Goal: Information Seeking & Learning: Learn about a topic

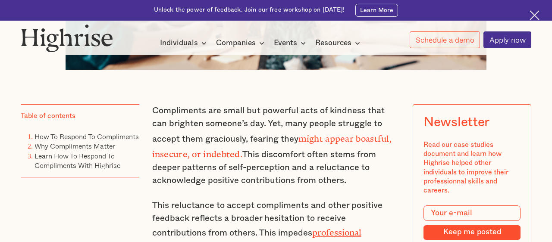
scroll to position [465, 0]
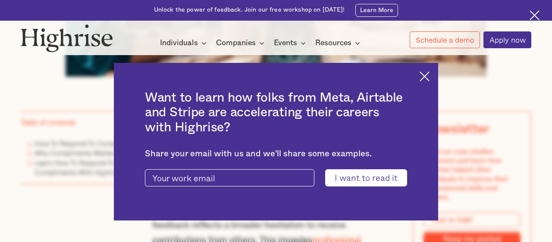
click at [428, 76] on img at bounding box center [424, 77] width 10 height 10
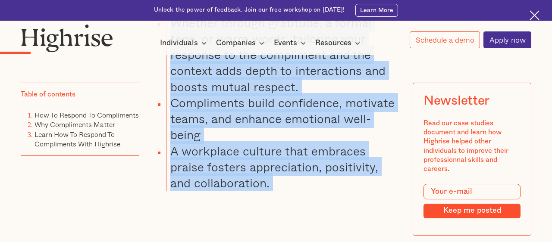
scroll to position [949, 0]
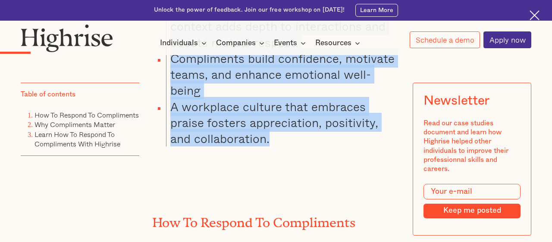
drag, startPoint x: 175, startPoint y: 121, endPoint x: 287, endPoint y: 111, distance: 113.3
click at [287, 111] on ul "Responding to compliments with gratitude and sincerity validates the giver and …" at bounding box center [271, 34] width 258 height 224
copy ul "Responding to compliments with gratitude and sincerity validates the giver and …"
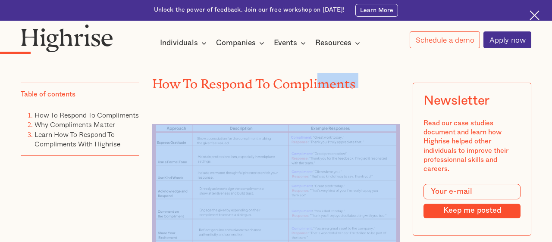
drag, startPoint x: 355, startPoint y: 192, endPoint x: 424, endPoint y: 262, distance: 98.4
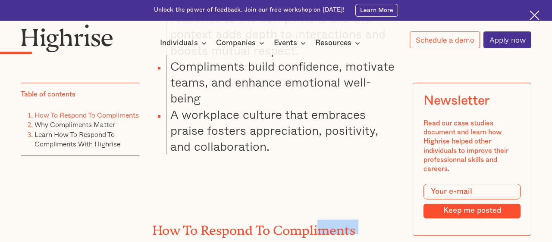
scroll to position [870, 0]
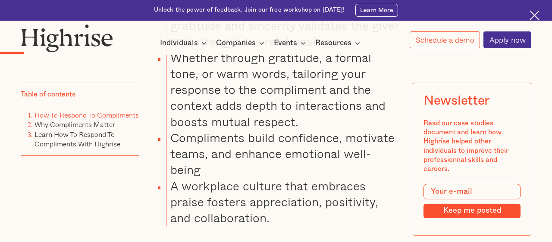
drag, startPoint x: 327, startPoint y: 181, endPoint x: 268, endPoint y: 182, distance: 59.5
click at [326, 182] on li "A workplace culture that embraces praise fosters appreciation, positivity, and …" at bounding box center [283, 202] width 234 height 48
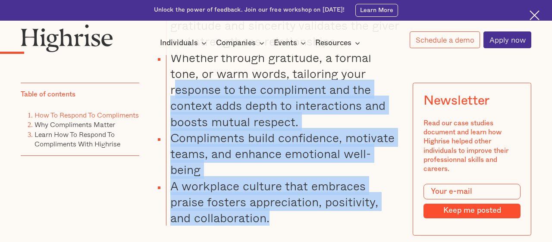
drag, startPoint x: 243, startPoint y: 190, endPoint x: 204, endPoint y: 126, distance: 74.5
click at [175, 81] on ul "Responding to compliments with gratitude and sincerity validates the giver and …" at bounding box center [271, 113] width 258 height 224
click at [224, 178] on li "A workplace culture that embraces praise fosters appreciation, positivity, and …" at bounding box center [283, 202] width 234 height 48
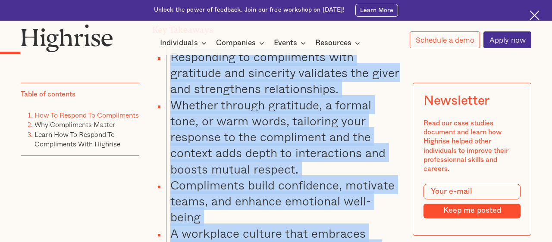
scroll to position [875, 0]
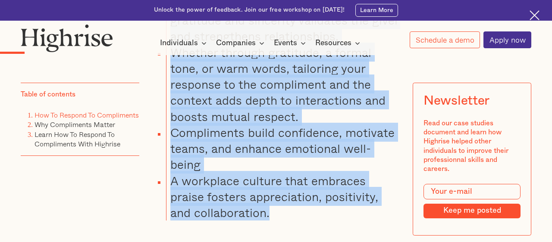
drag, startPoint x: 173, startPoint y: 132, endPoint x: 332, endPoint y: 187, distance: 167.9
click at [332, 187] on ul "Responding to compliments with gratitude and sincerity validates the giver and …" at bounding box center [271, 108] width 258 height 224
copy ul "Responding to compliments with gratitude and sincerity validates the giver and …"
click at [265, 173] on li "A workplace culture that embraces praise fosters appreciation, positivity, and …" at bounding box center [283, 197] width 234 height 48
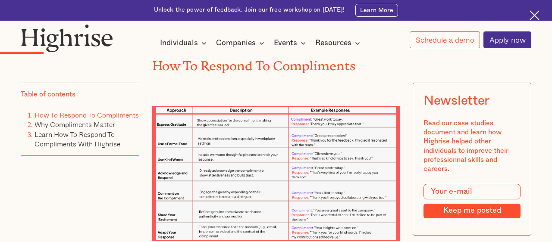
scroll to position [1108, 0]
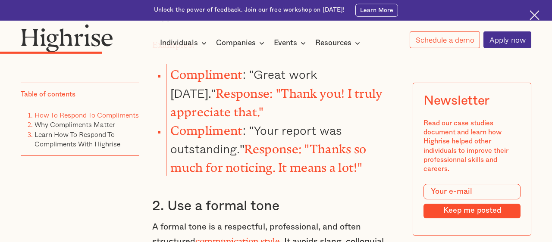
scroll to position [1768, 0]
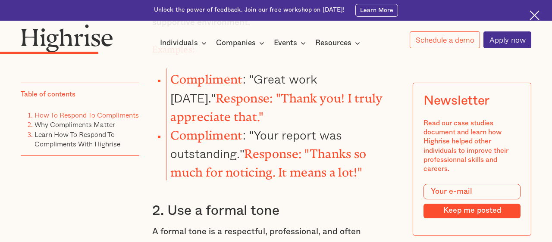
click at [292, 202] on h3 "2. Use a formal tone" at bounding box center [276, 210] width 248 height 17
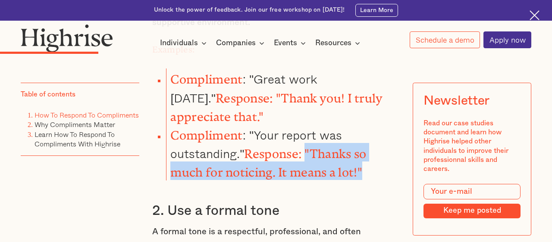
drag, startPoint x: 307, startPoint y: 99, endPoint x: 366, endPoint y: 116, distance: 61.9
click at [366, 125] on li "Compliment : "Your report was outstanding." Response: "Thanks so much for notic…" at bounding box center [283, 153] width 234 height 56
copy strong ""Thanks so much for noticing. It means a lot!""
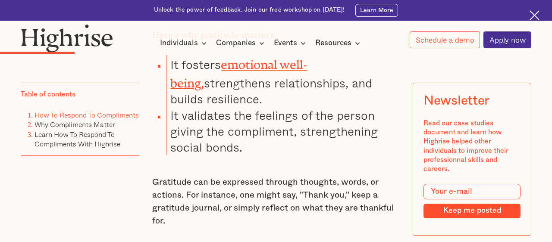
scroll to position [1489, 0]
